Goal: Task Accomplishment & Management: Manage account settings

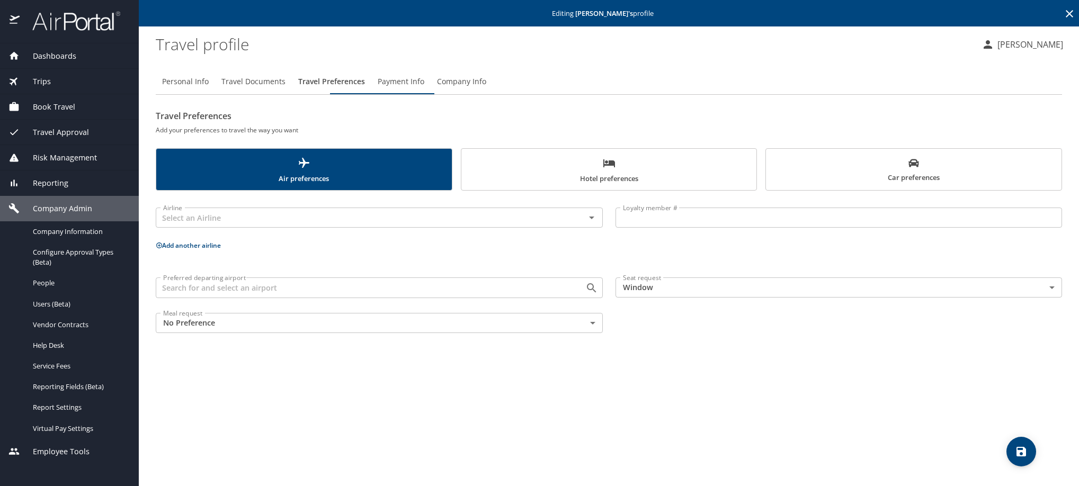
click at [1065, 10] on icon at bounding box center [1069, 13] width 13 height 13
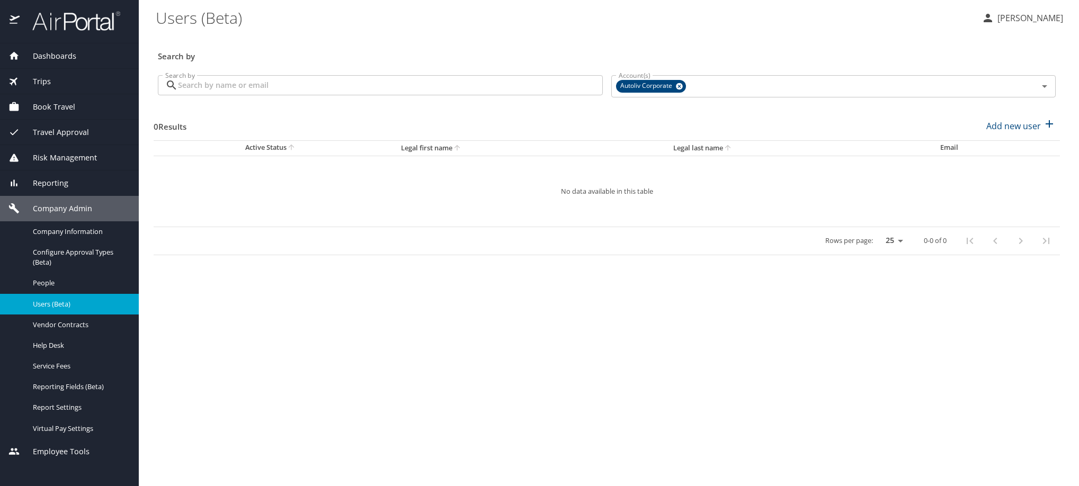
click at [272, 94] on input "Search by" at bounding box center [390, 85] width 425 height 20
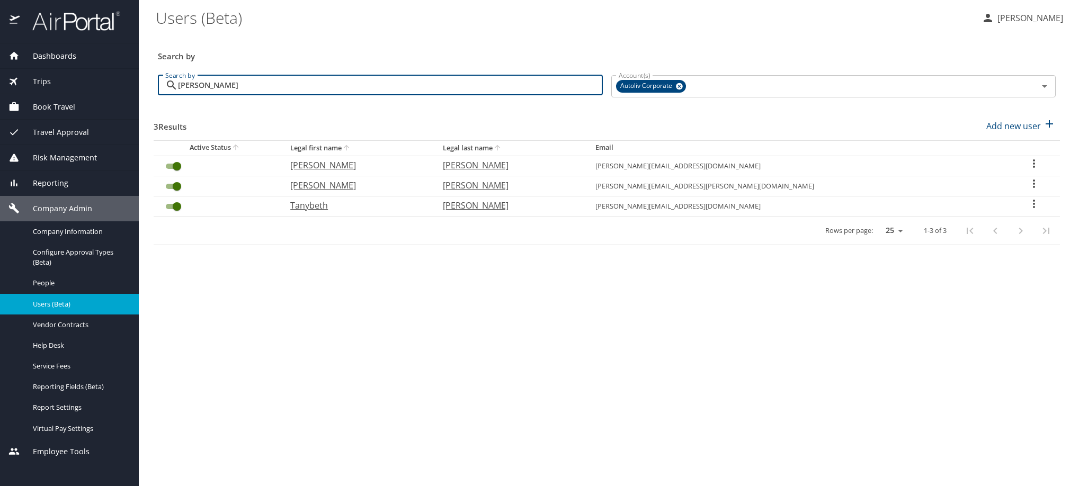
type input "elias"
click at [1027, 190] on icon "User Search Table" at bounding box center [1033, 183] width 13 height 13
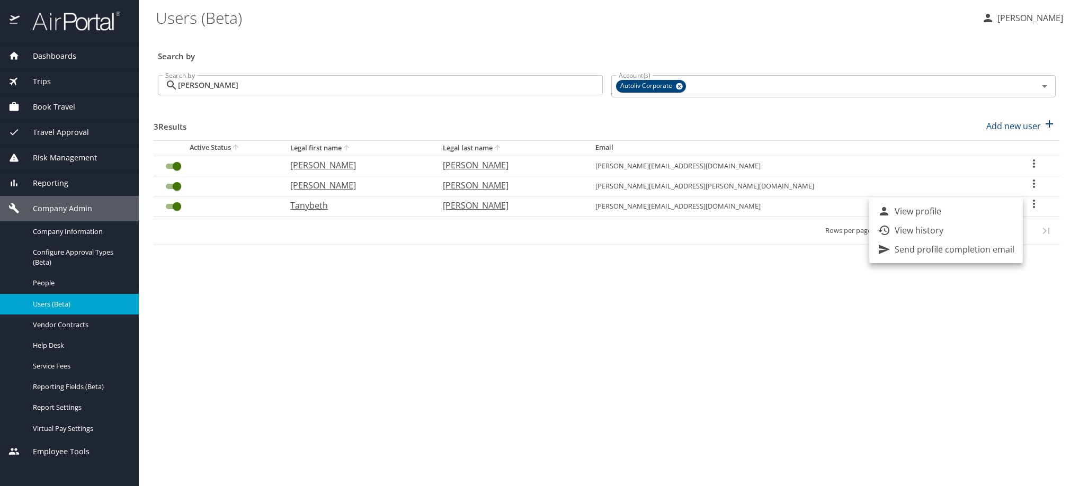
click at [941, 218] on p "View profile" at bounding box center [918, 211] width 47 height 13
select select "US"
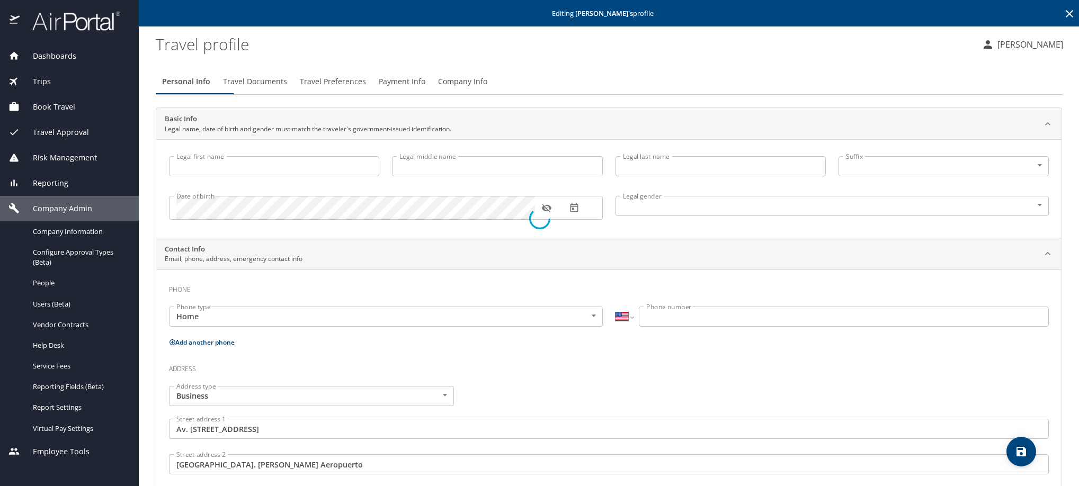
type input "Elias"
type input "Emmanuel"
type input "Gaxiola Gurrola"
type input "Male"
type input "Nayeli"
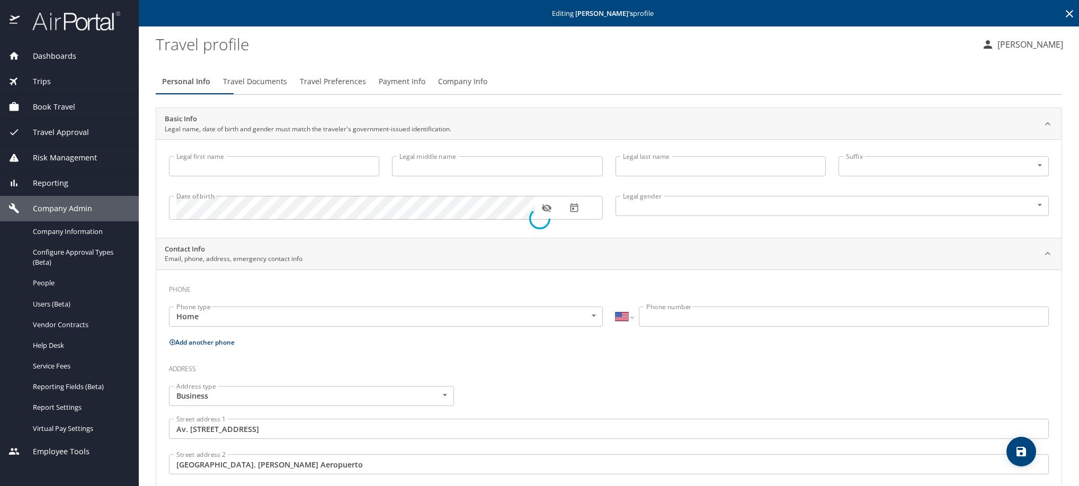
type input "Ramirez"
select select "MX"
type input "442 422 8490"
type input "ramirez1nrm@gmail.com"
type input "Mexico"
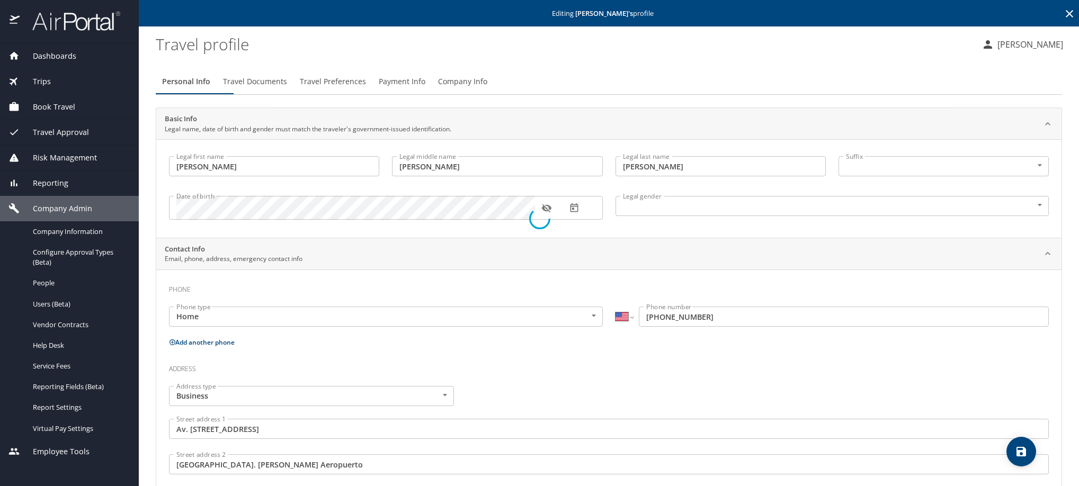
select select "MX"
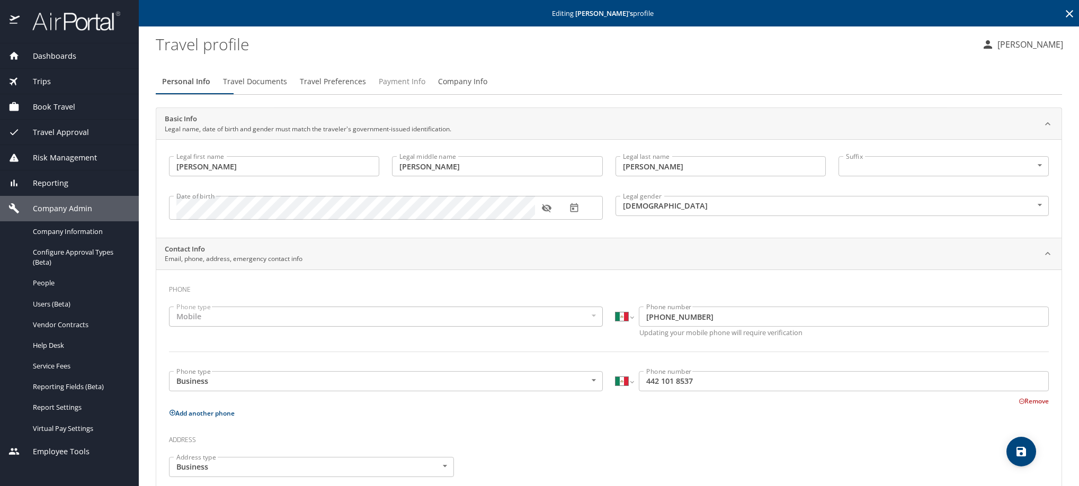
click at [425, 88] on span "Payment Info" at bounding box center [402, 81] width 47 height 13
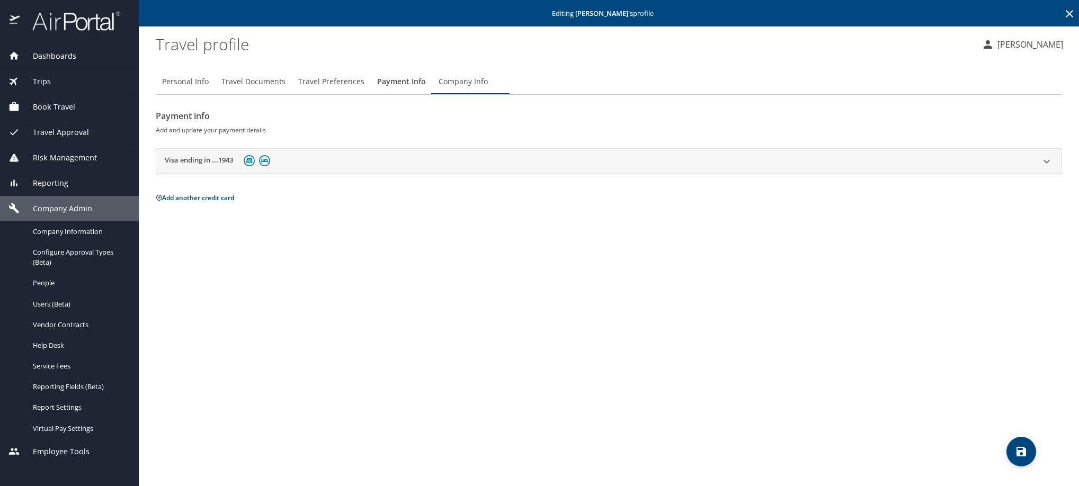
click at [194, 168] on h2 "Visa ending in ...1943" at bounding box center [199, 161] width 68 height 13
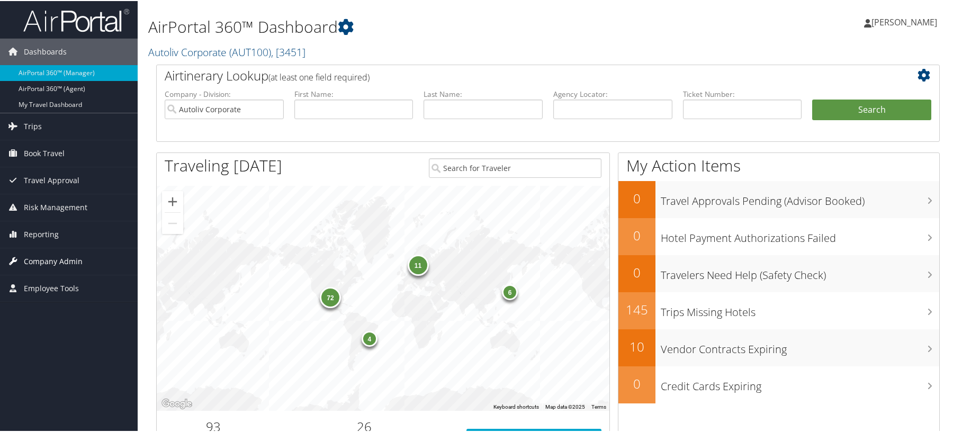
click at [57, 262] on span "Company Admin" at bounding box center [53, 260] width 59 height 26
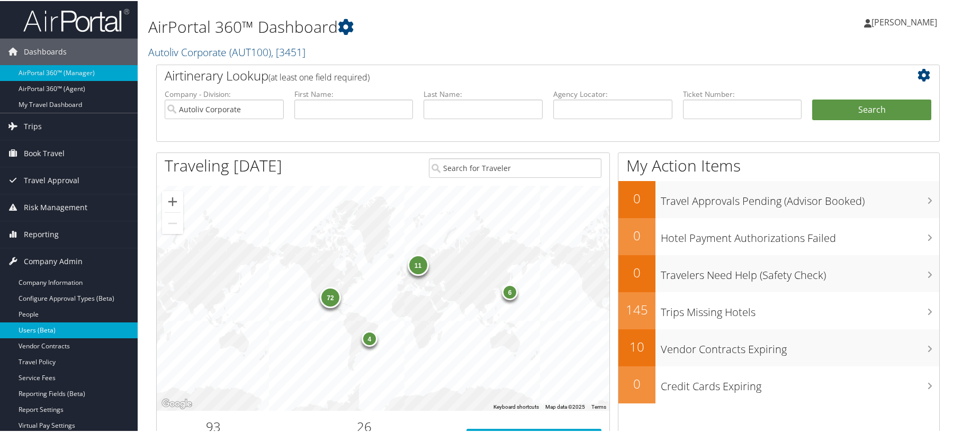
click at [26, 335] on link "Users (Beta)" at bounding box center [69, 329] width 138 height 16
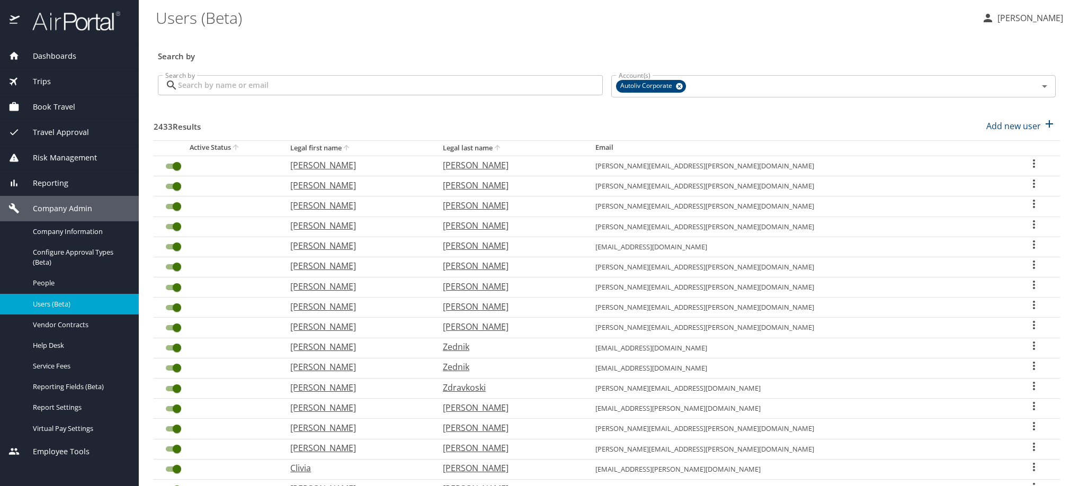
click at [291, 75] on div "Search by Search by" at bounding box center [380, 87] width 453 height 40
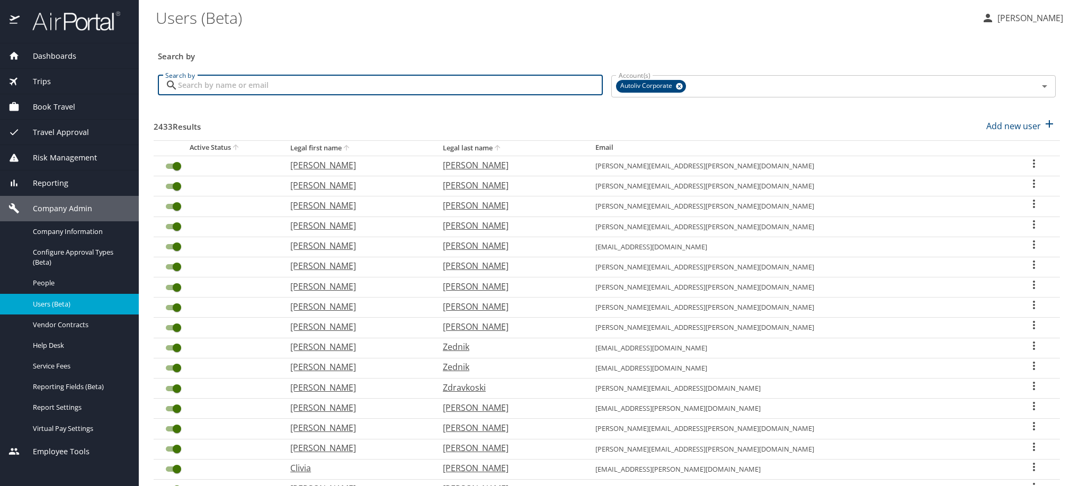
click at [289, 91] on input "Search by" at bounding box center [390, 85] width 425 height 20
paste input "alejandro.ochoa@autoliv.com"
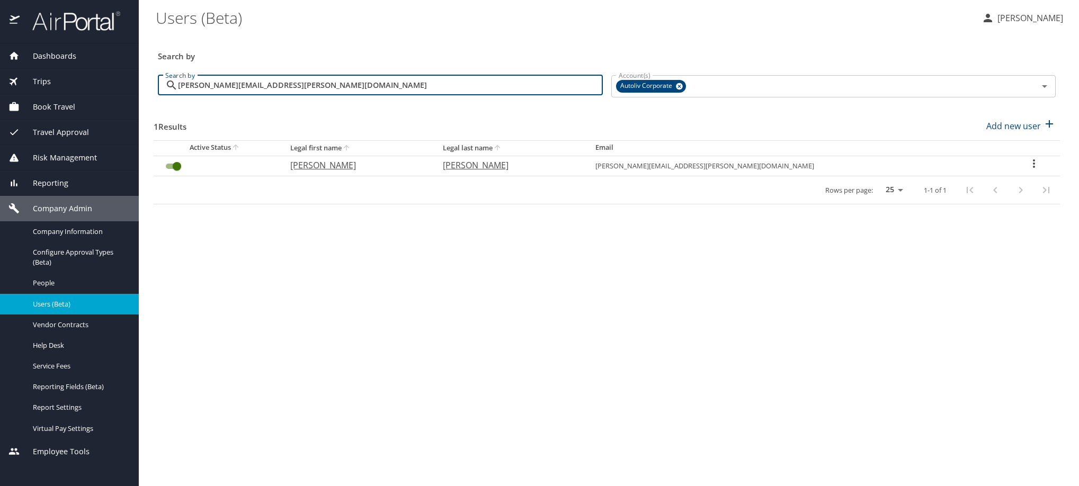
drag, startPoint x: 348, startPoint y: 99, endPoint x: 128, endPoint y: 102, distance: 220.9
click at [128, 102] on div "Dashboards AirPortal 360™ Manager My Travel Dashboard Trips Airtinerary® Lookup…" at bounding box center [539, 243] width 1079 height 486
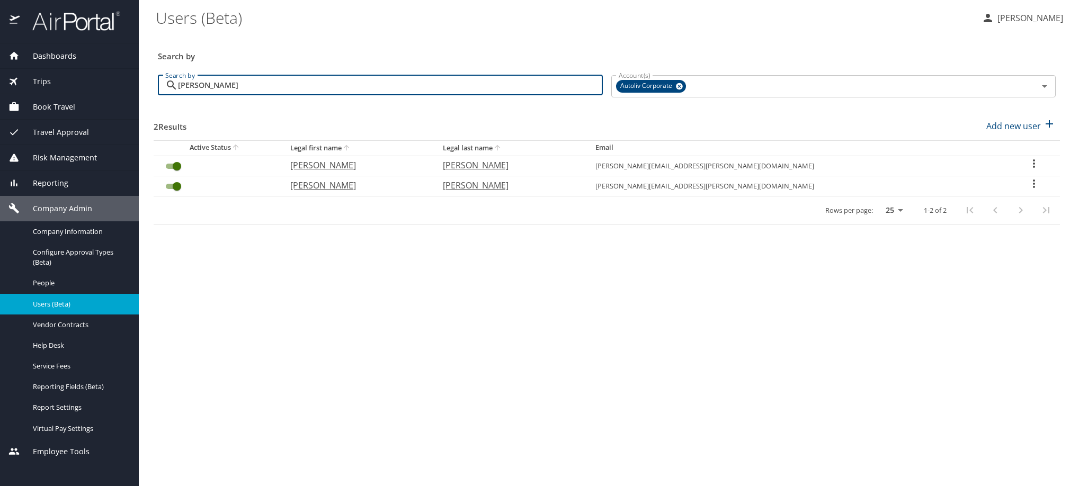
type input "alfonso"
click at [958, 170] on icon "User Search Table" at bounding box center [1033, 163] width 13 height 13
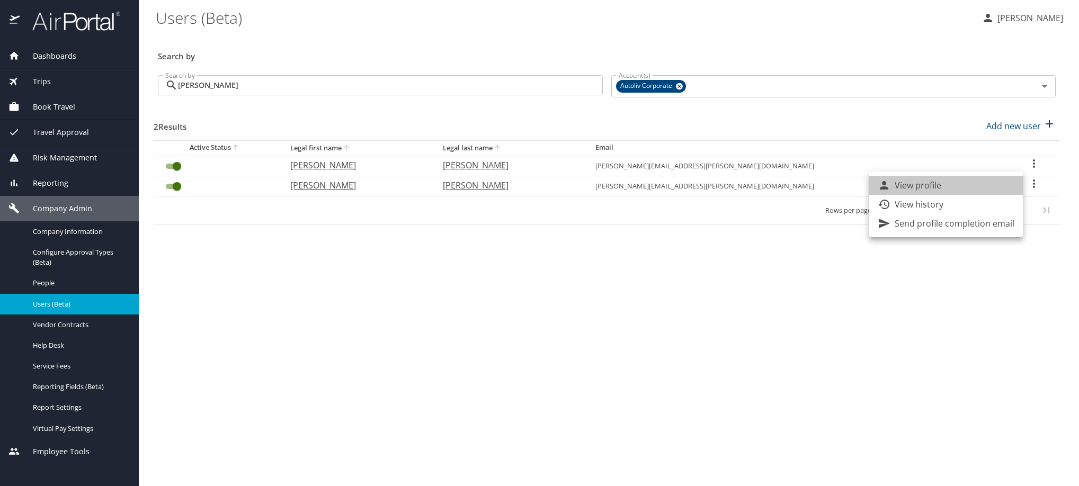
click at [941, 187] on p "View profile" at bounding box center [918, 185] width 47 height 13
select select "US"
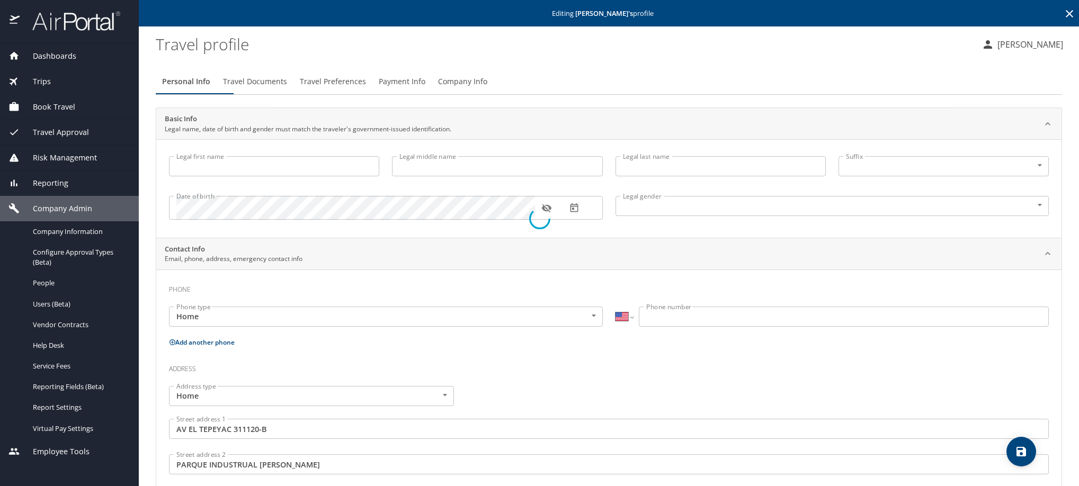
type input "Alfonso"
type input "De Jesus"
type input "Castañeda Vargas"
type input "Male"
type input "Mexico"
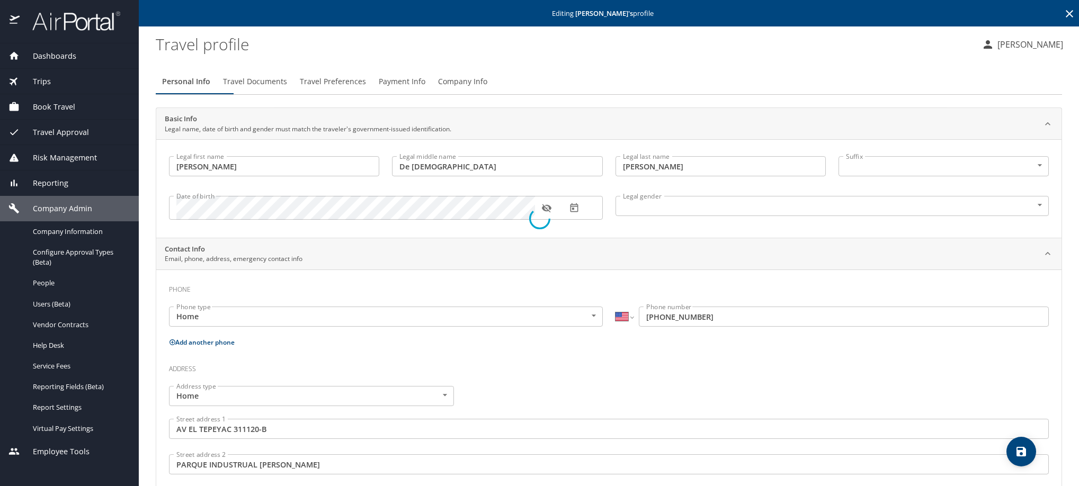
select select "MX"
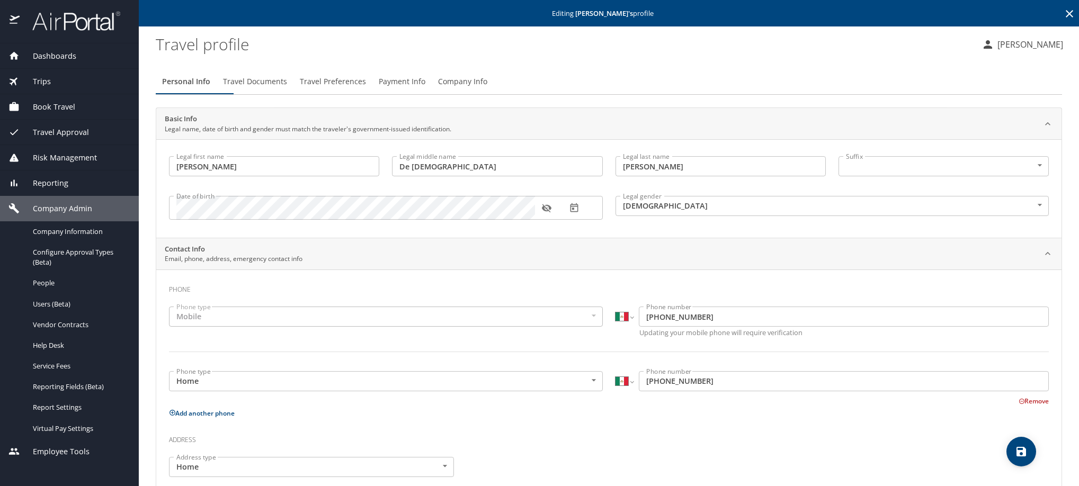
click at [366, 88] on span "Travel Preferences" at bounding box center [333, 81] width 66 height 13
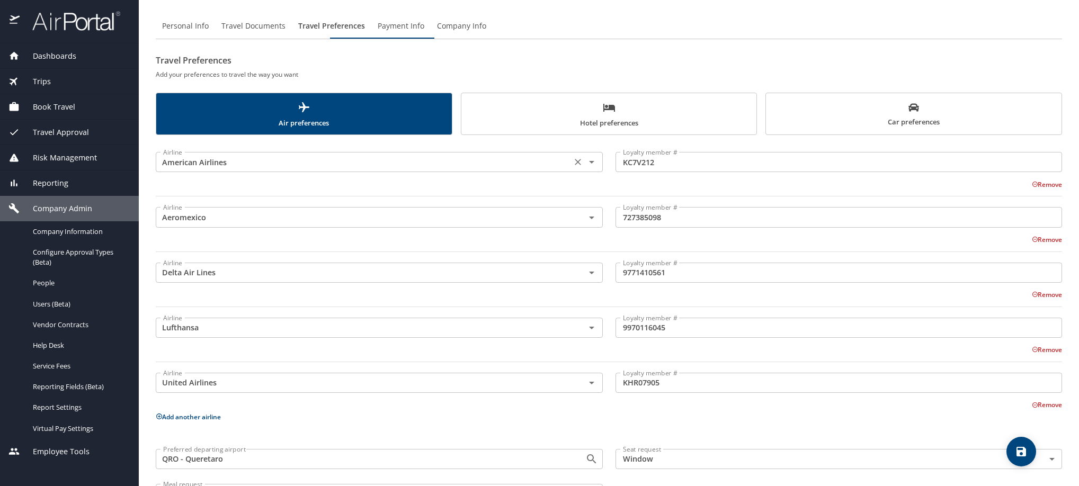
scroll to position [79, 0]
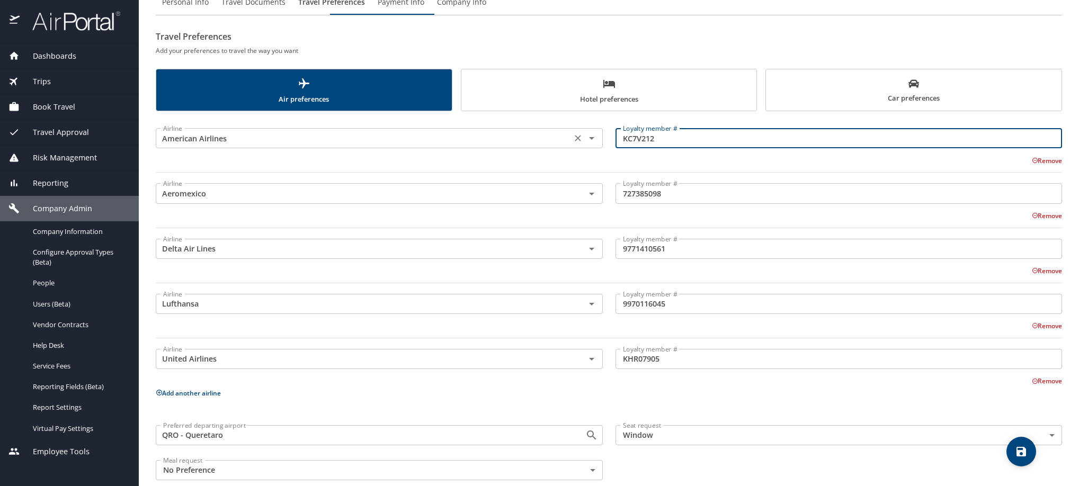
drag, startPoint x: 690, startPoint y: 164, endPoint x: 583, endPoint y: 166, distance: 107.0
click at [583, 166] on div "Airline American Airlines Airline Loyalty member # KC7V212 Loyalty member # Rem…" at bounding box center [608, 148] width 919 height 61
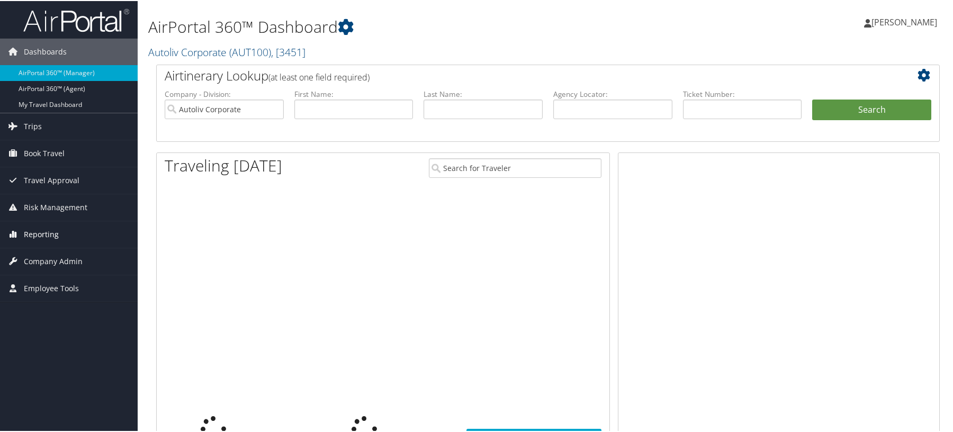
click at [39, 229] on span "Reporting" at bounding box center [41, 233] width 35 height 26
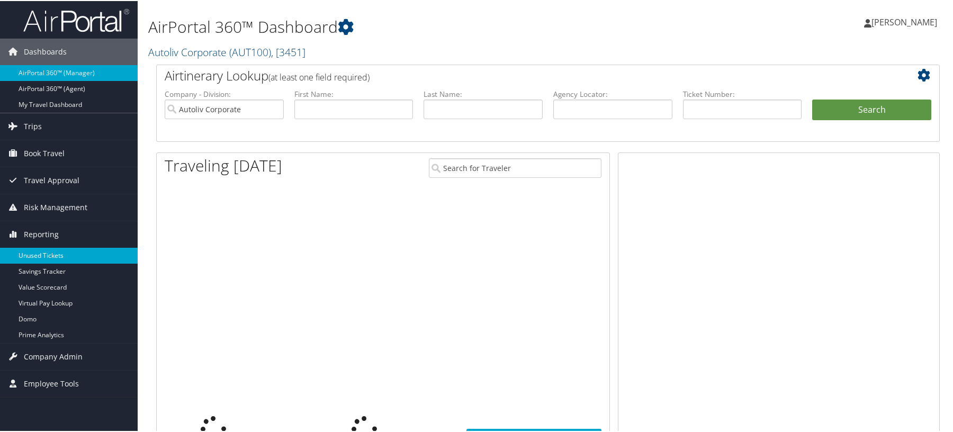
click at [44, 250] on link "Unused Tickets" at bounding box center [69, 255] width 138 height 16
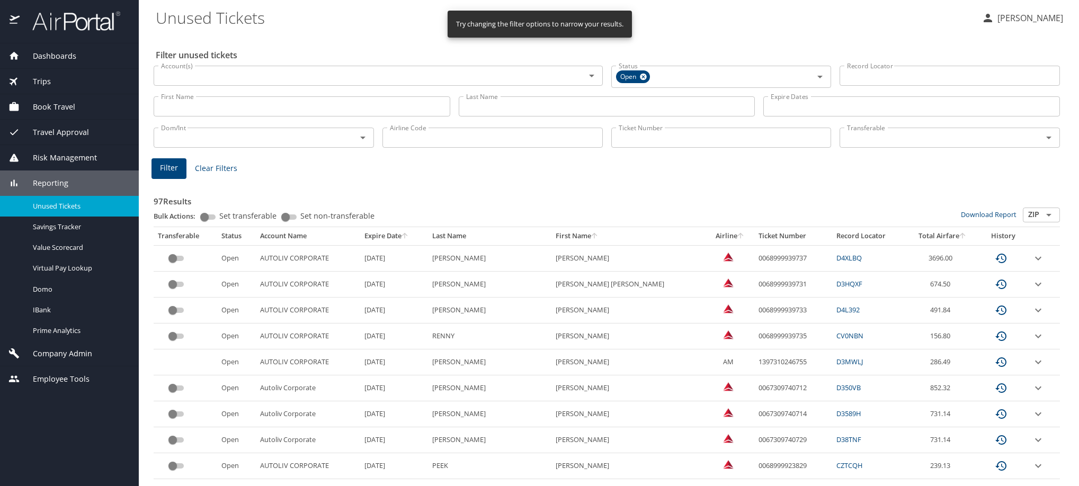
click at [502, 117] on input "Last Name" at bounding box center [607, 106] width 297 height 20
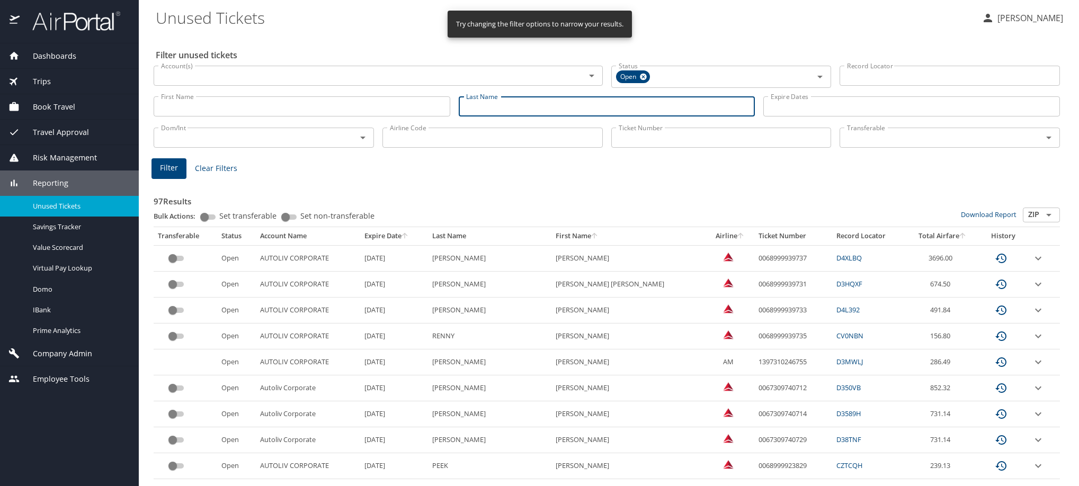
click at [501, 117] on input "Last Name" at bounding box center [607, 106] width 297 height 20
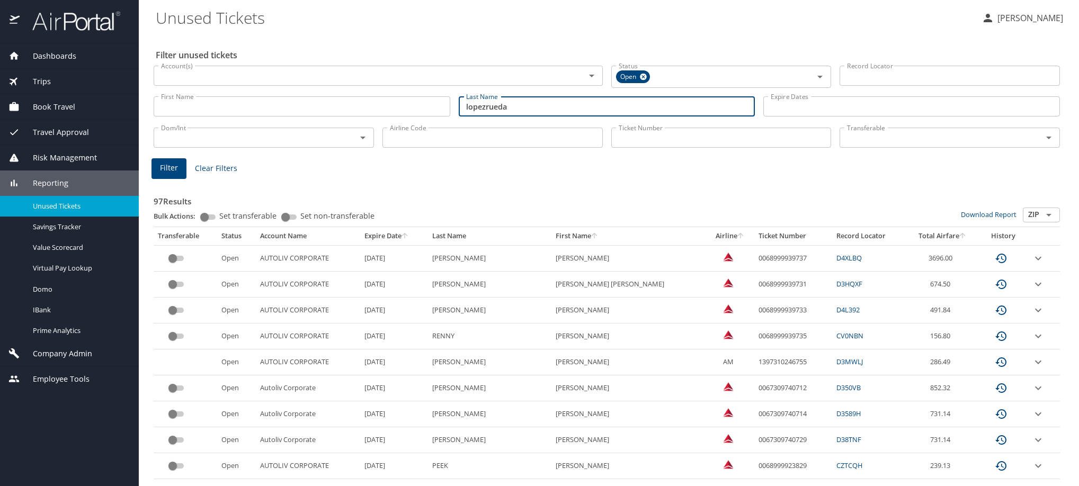
type input "lopezrueda"
click at [164, 175] on span "Filter" at bounding box center [169, 168] width 18 height 13
